Goal: Information Seeking & Learning: Find contact information

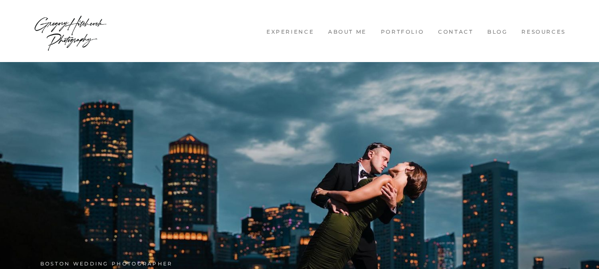
click at [457, 29] on link "Contact" at bounding box center [455, 32] width 45 height 8
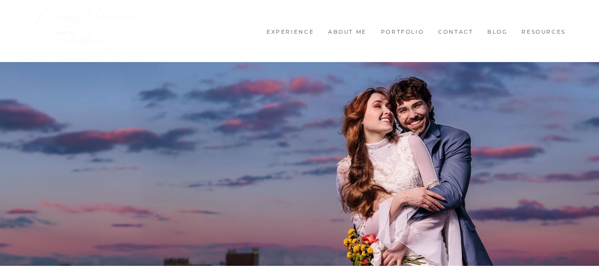
click at [457, 31] on link "Contact" at bounding box center [455, 32] width 45 height 8
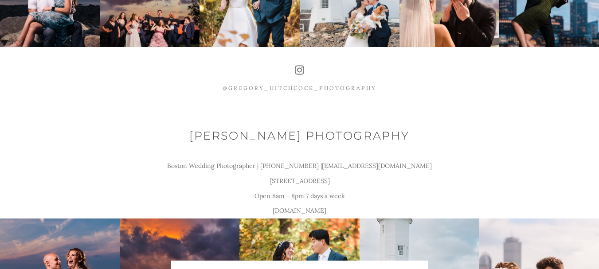
scroll to position [809, 0]
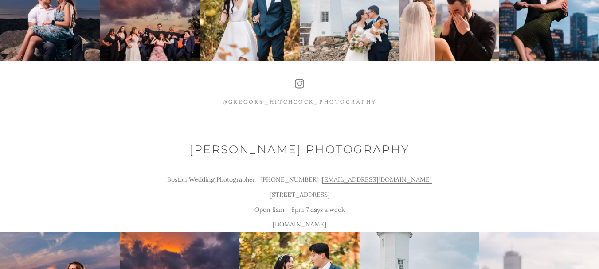
drag, startPoint x: 451, startPoint y: 187, endPoint x: 304, endPoint y: 185, distance: 146.8
click at [304, 185] on p "Boston Wedding Photographer | [PHONE_NUMBER] | [EMAIL_ADDRESS][DOMAIN_NAME]" at bounding box center [299, 179] width 341 height 15
copy u "[EMAIL_ADDRESS][DOMAIN_NAME]"
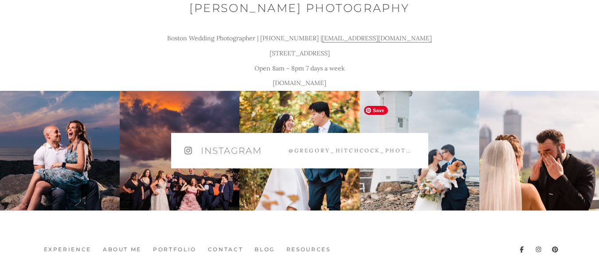
scroll to position [1031, 0]
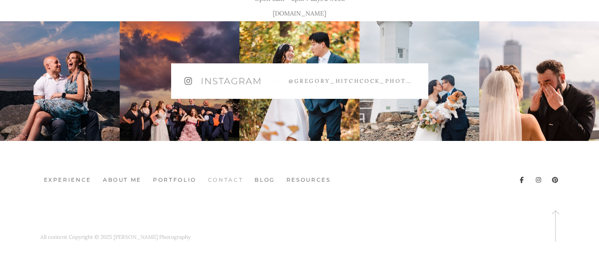
click at [223, 178] on link "Contact" at bounding box center [225, 180] width 42 height 8
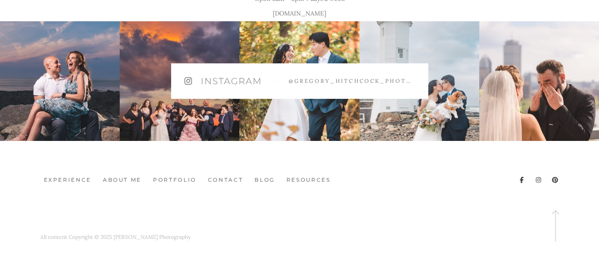
scroll to position [809, 0]
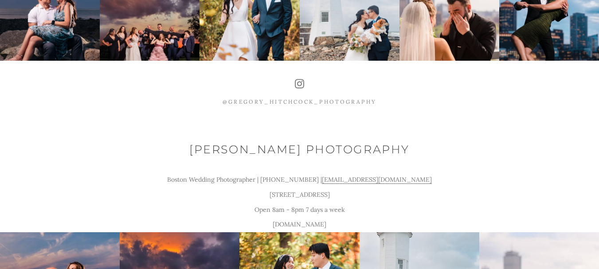
copy p "[EMAIL_ADDRESS][DOMAIN_NAME]"
drag, startPoint x: 444, startPoint y: 187, endPoint x: 300, endPoint y: 186, distance: 144.1
click at [300, 186] on p "Boston Wedding Photographer | [PHONE_NUMBER] | [EMAIL_ADDRESS][DOMAIN_NAME]" at bounding box center [299, 179] width 341 height 15
